Goal: Communication & Community: Connect with others

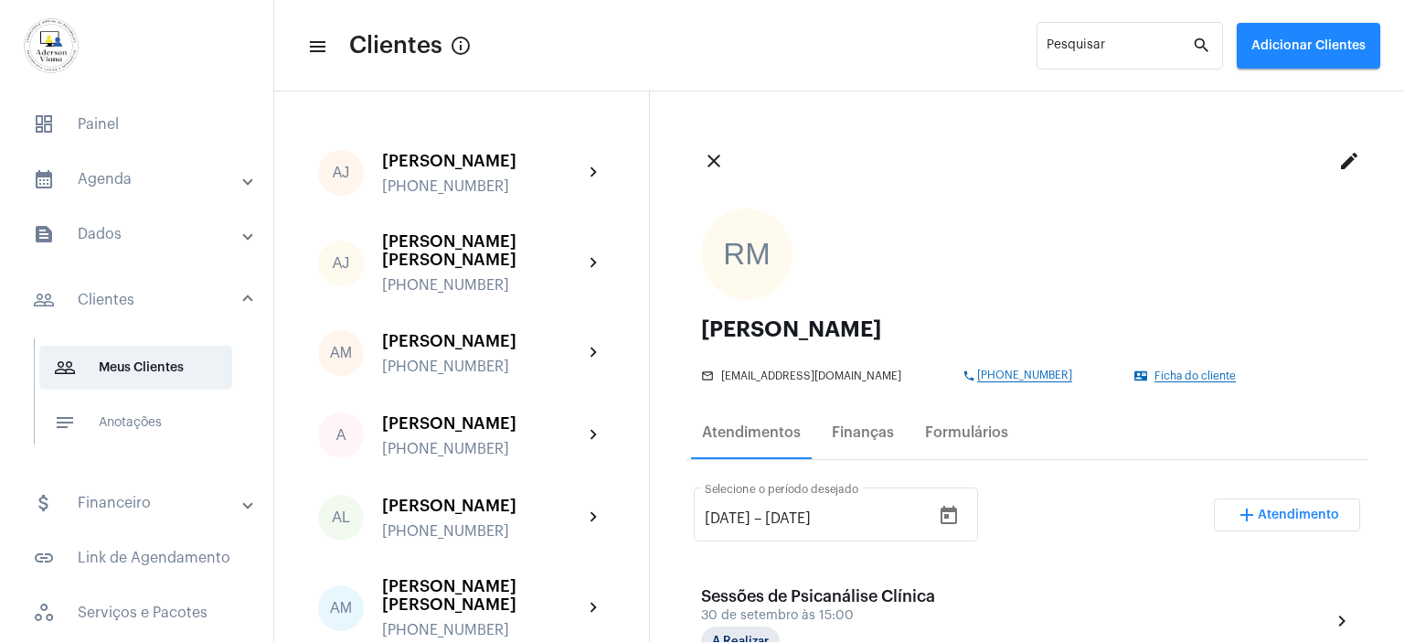
scroll to position [640, 0]
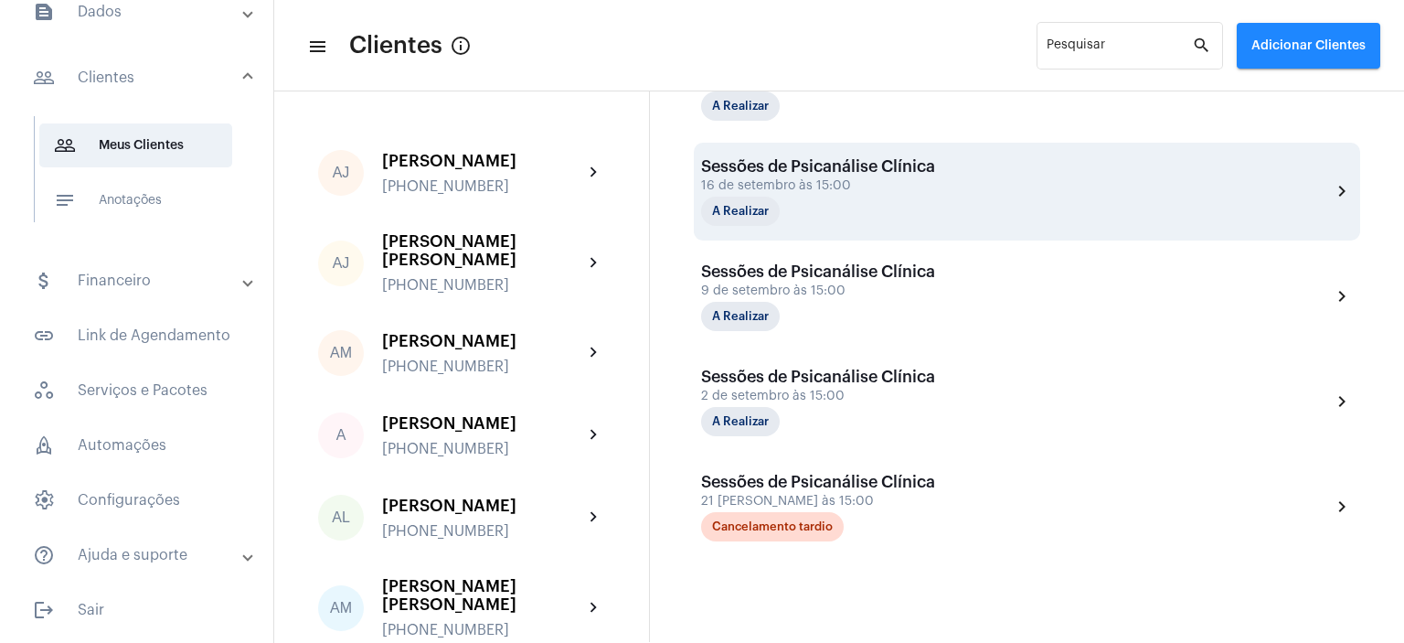
click at [1117, 222] on div "Sessões de Psicanálise Clínica 16 de setembro às 15:00 A Realizar chevron_right" at bounding box center [1027, 191] width 652 height 69
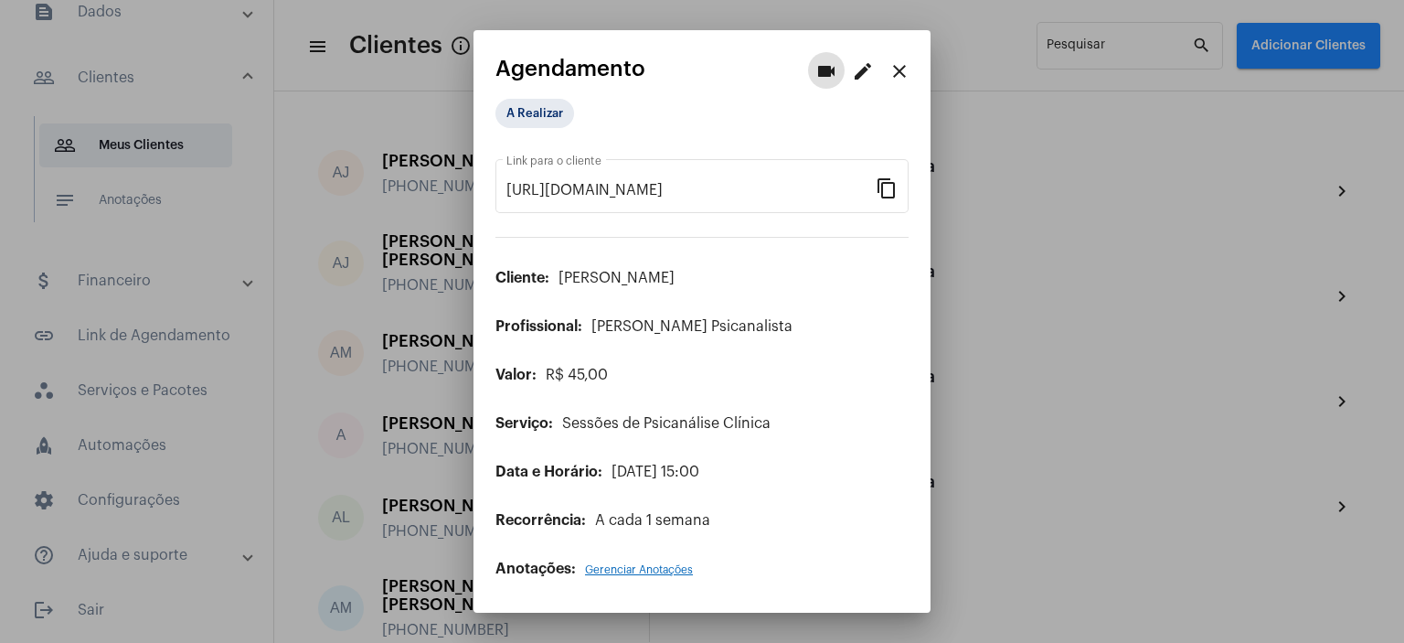
click at [900, 69] on mat-icon "close" at bounding box center [900, 71] width 22 height 22
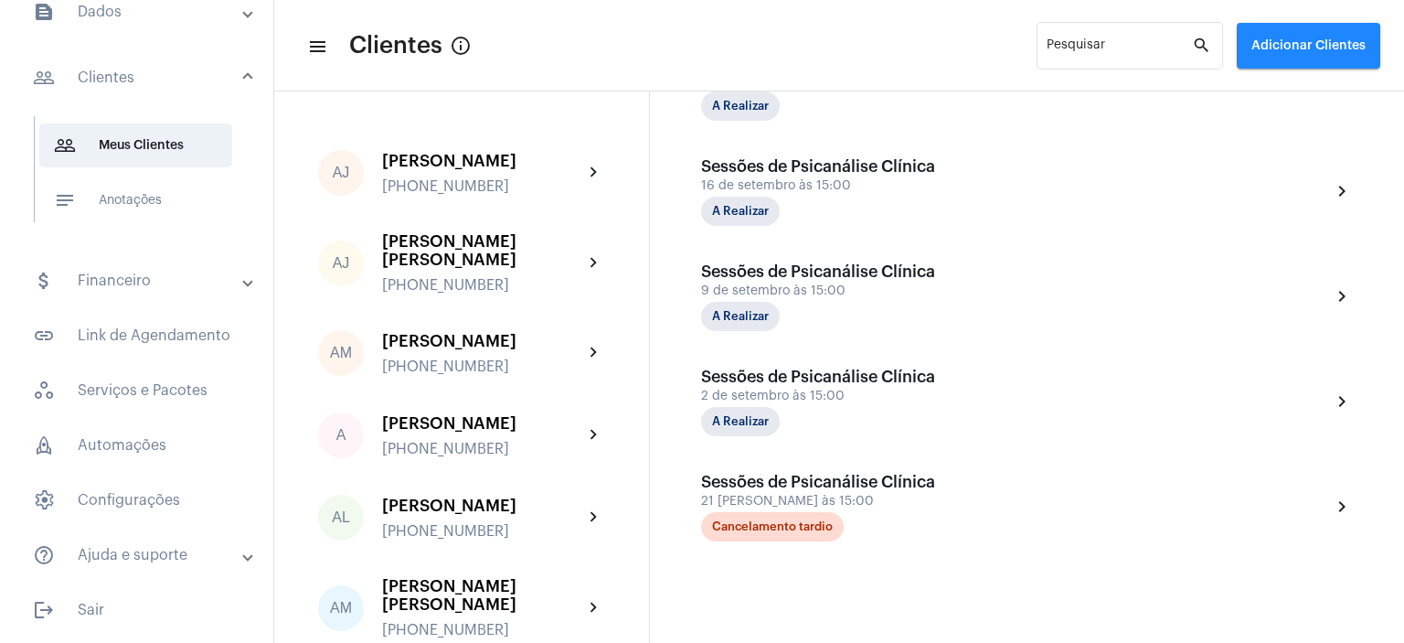
scroll to position [12, 0]
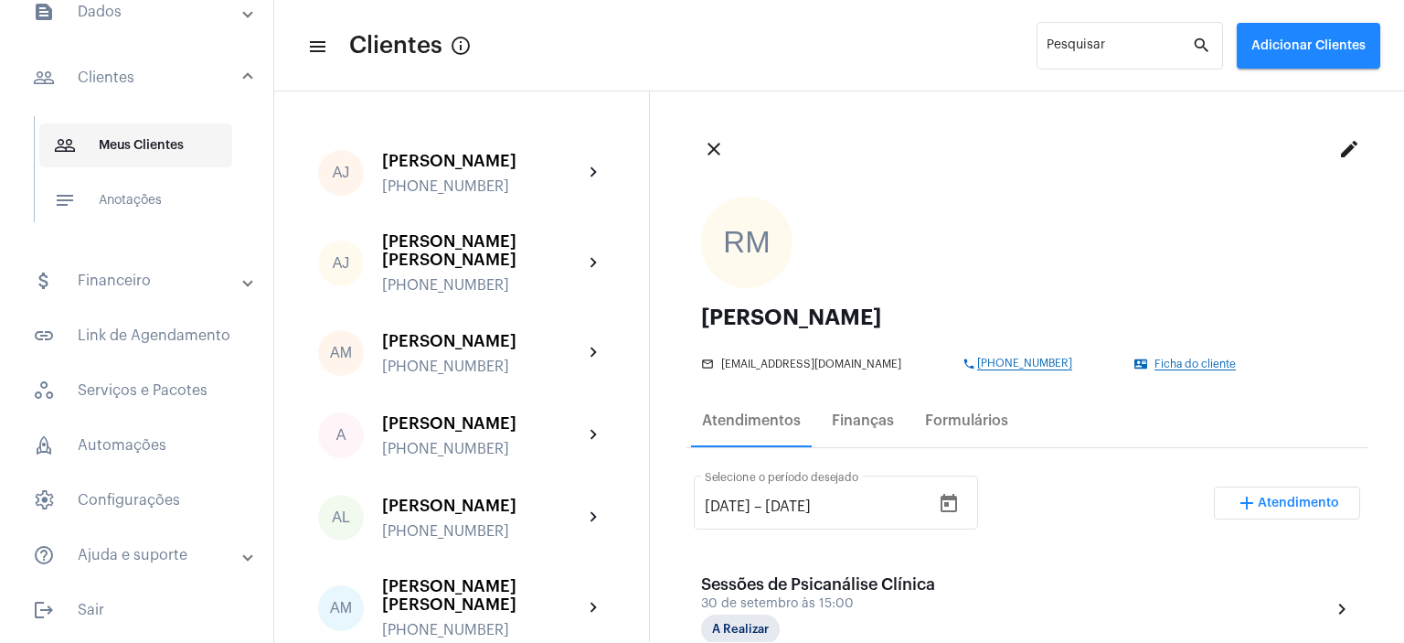
click at [159, 144] on span "people_outline Meus Clientes" at bounding box center [135, 145] width 193 height 44
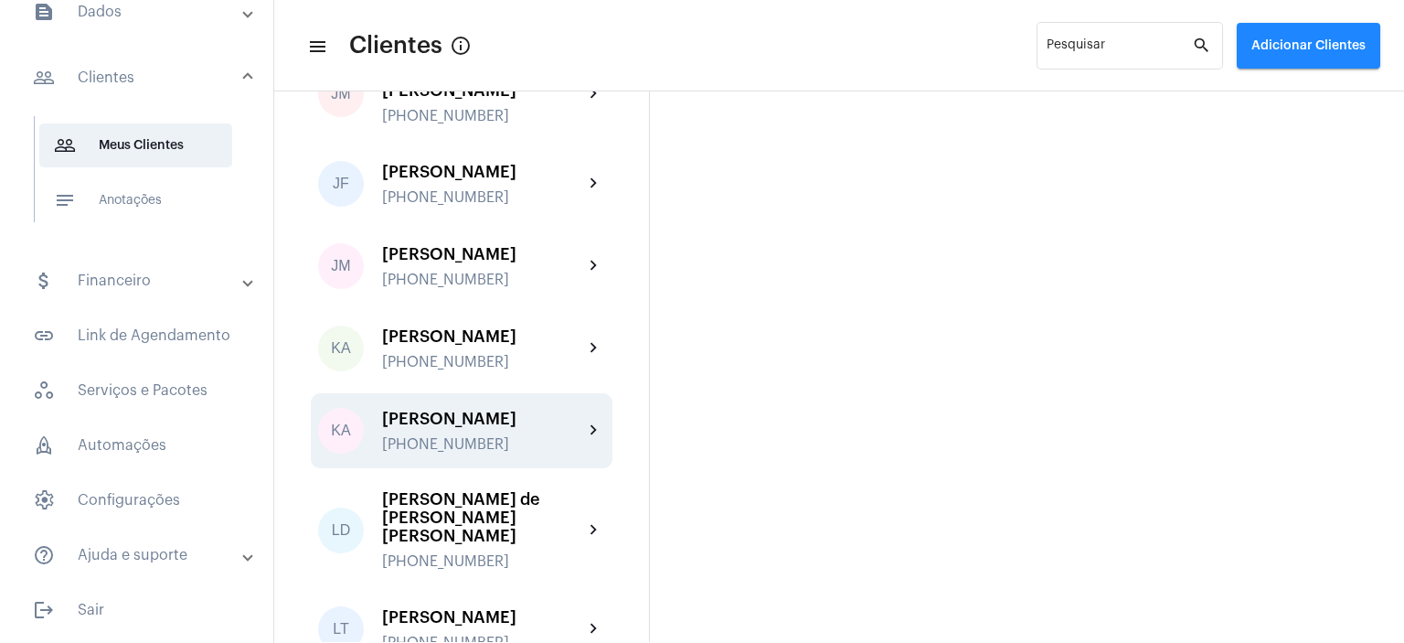
scroll to position [1829, 0]
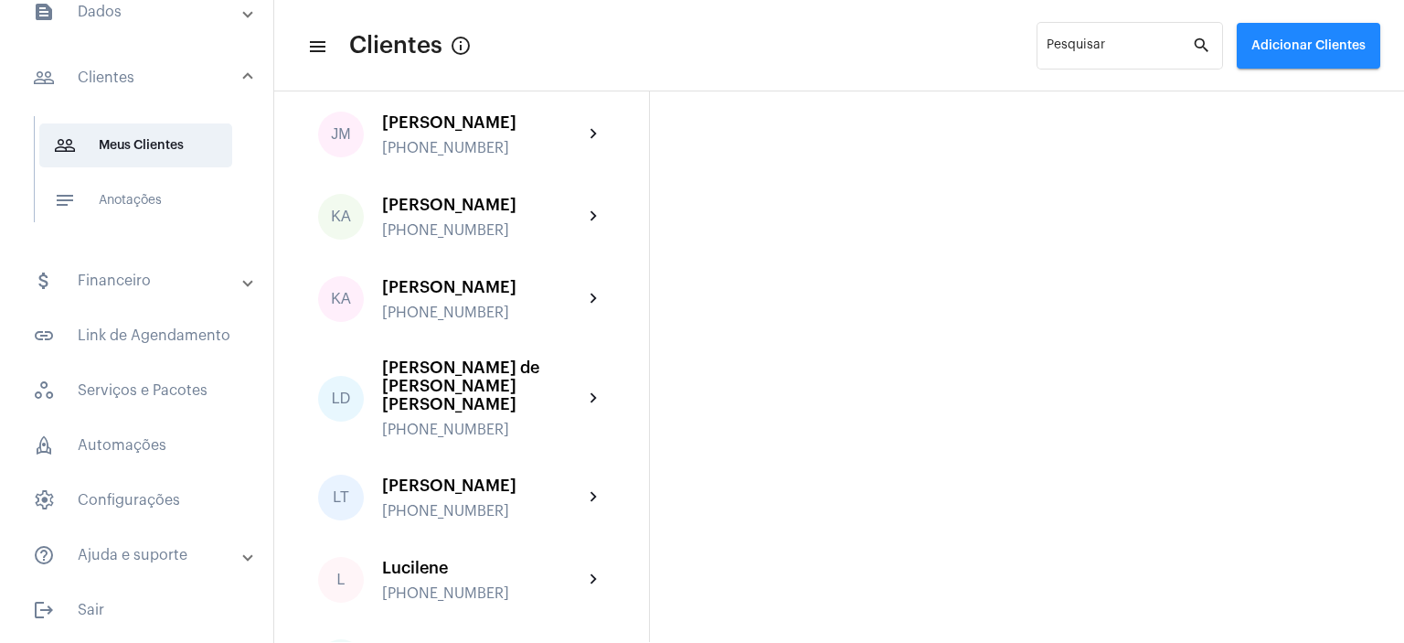
click at [92, 72] on mat-panel-title "people_outline Clientes" at bounding box center [138, 78] width 211 height 22
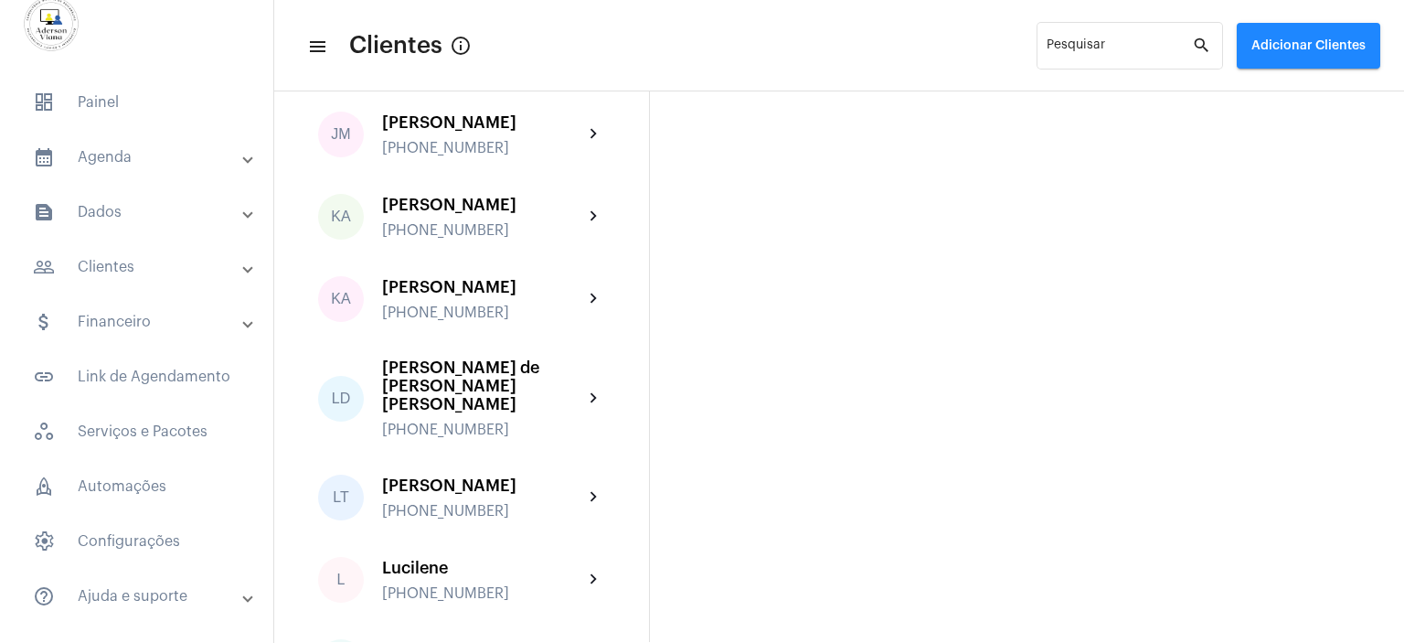
scroll to position [0, 0]
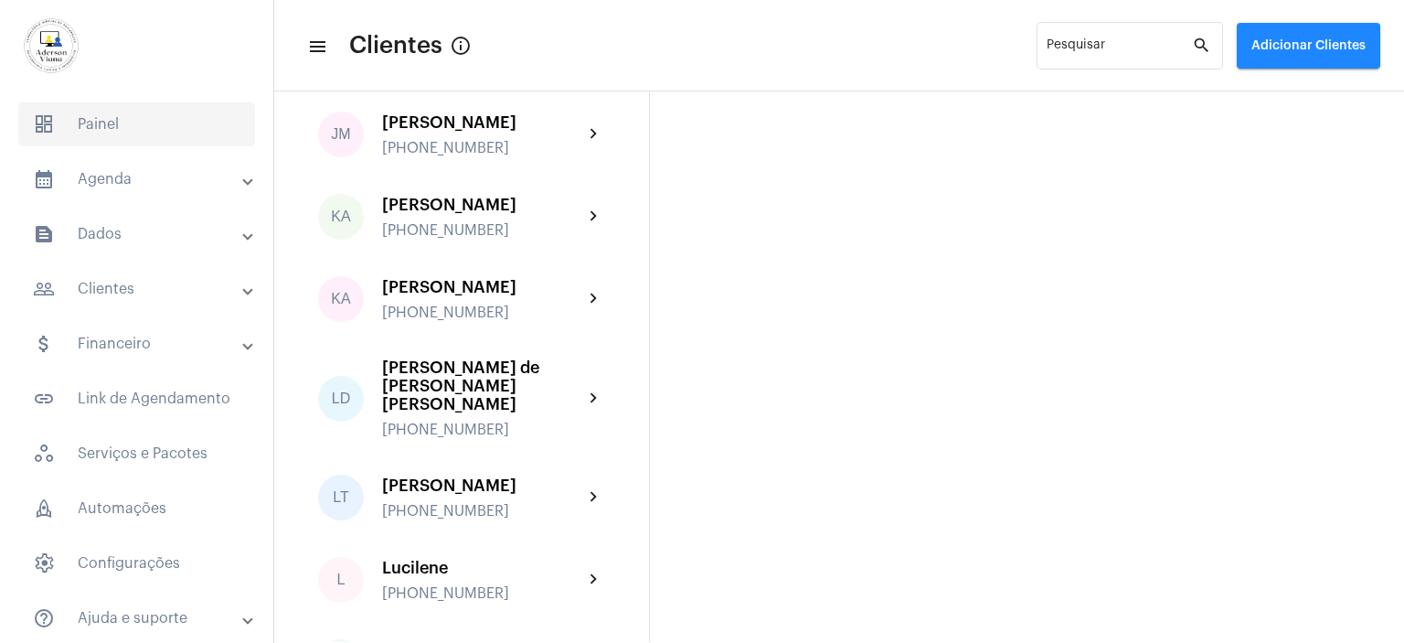
click at [105, 117] on span "dashboard Painel" at bounding box center [136, 124] width 237 height 44
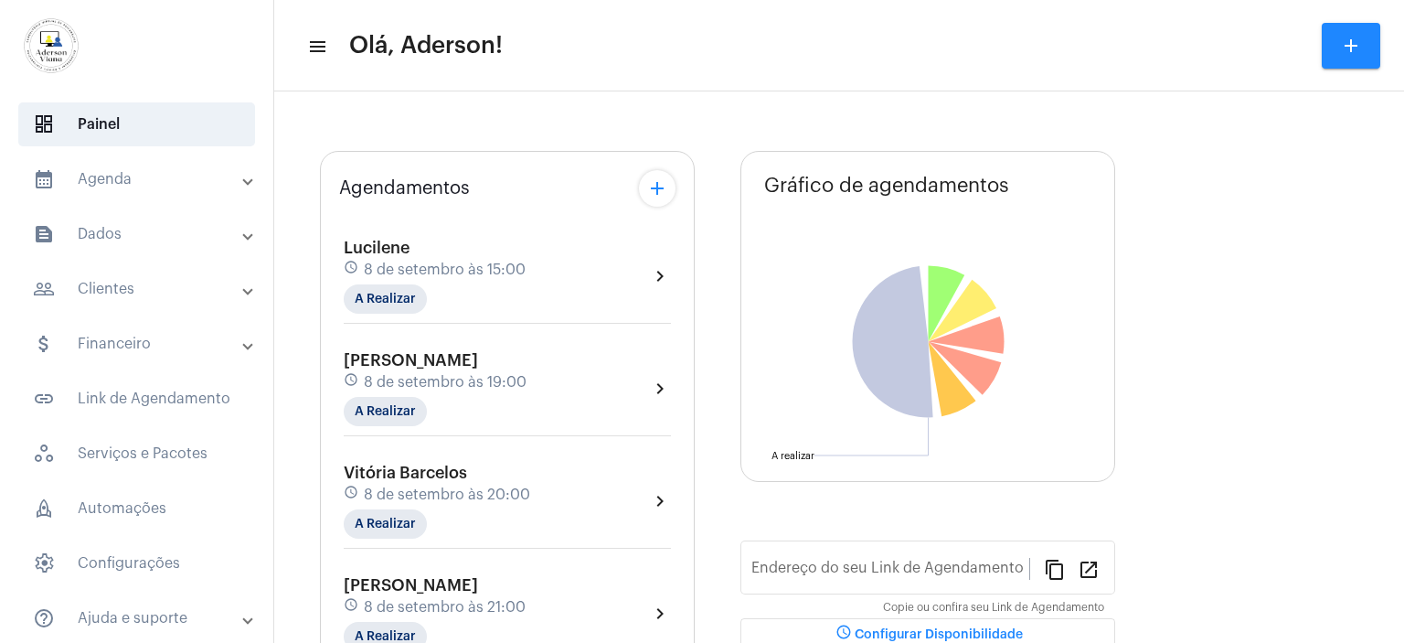
type input "[URL][DOMAIN_NAME][PERSON_NAME]"
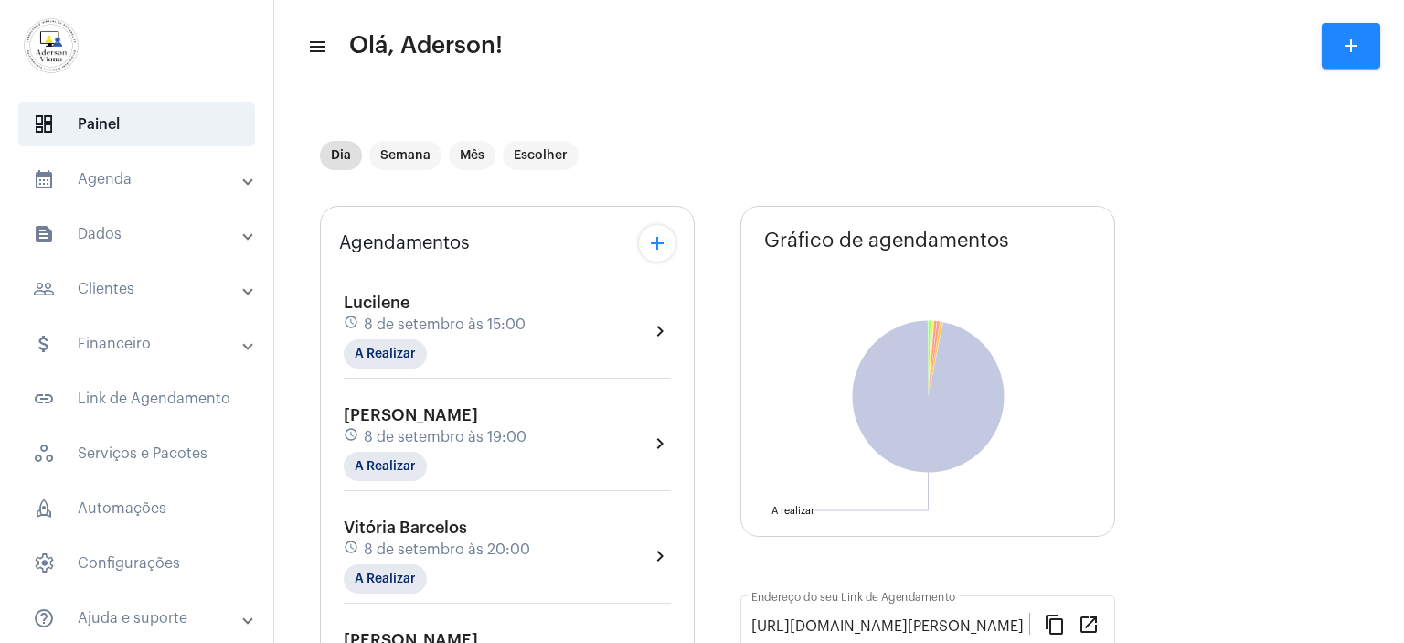
scroll to position [197, 0]
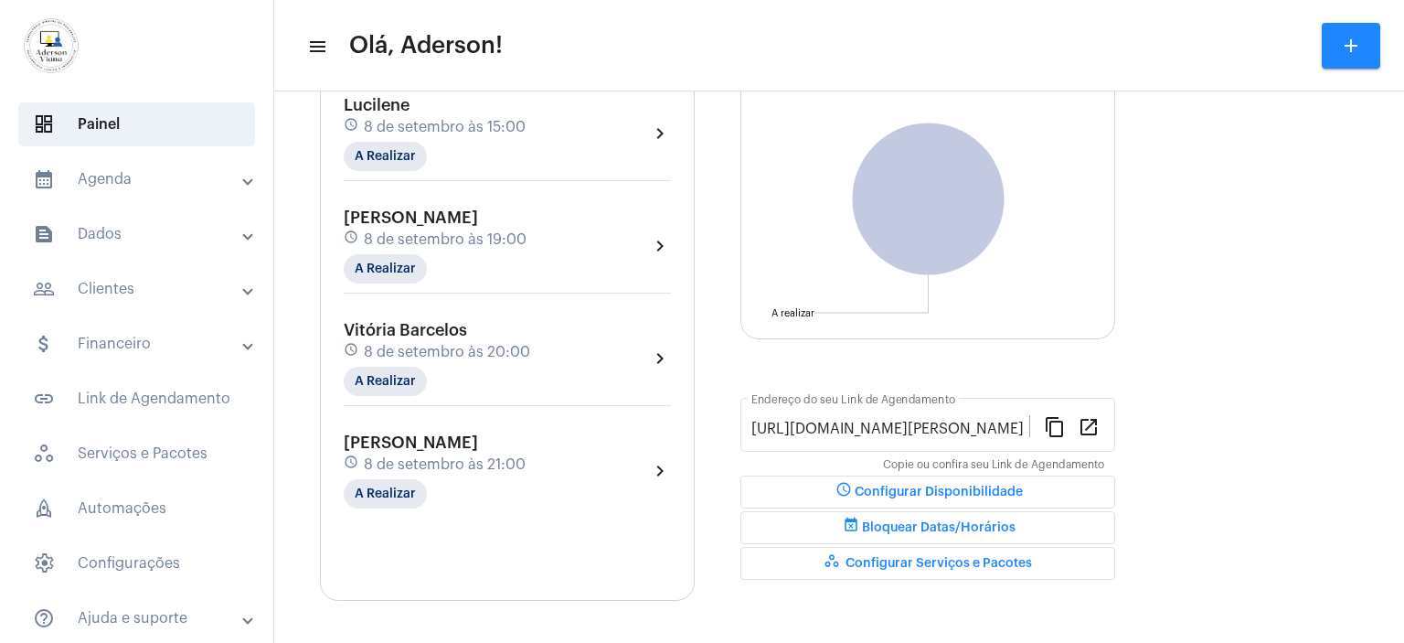
click at [442, 350] on span "8 de setembro às 20:00" at bounding box center [447, 352] width 166 height 16
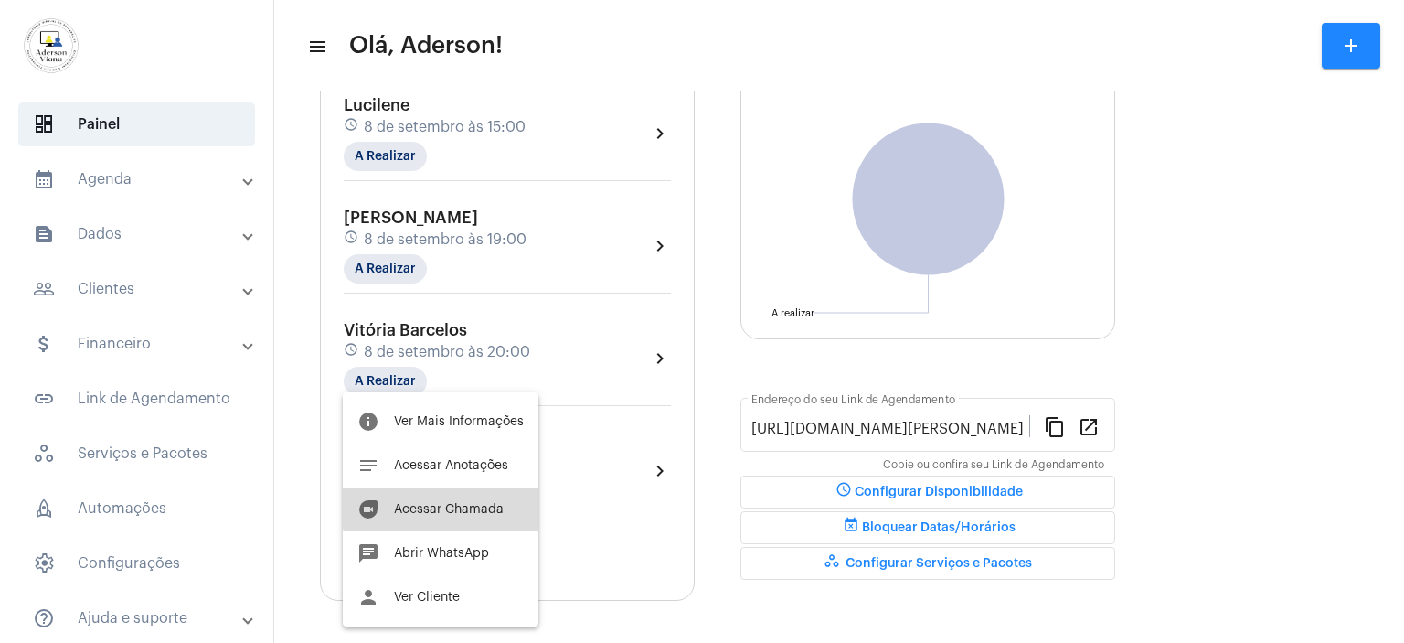
click at [485, 500] on button "duo [PERSON_NAME]" at bounding box center [441, 509] width 196 height 44
